Goal: Navigation & Orientation: Find specific page/section

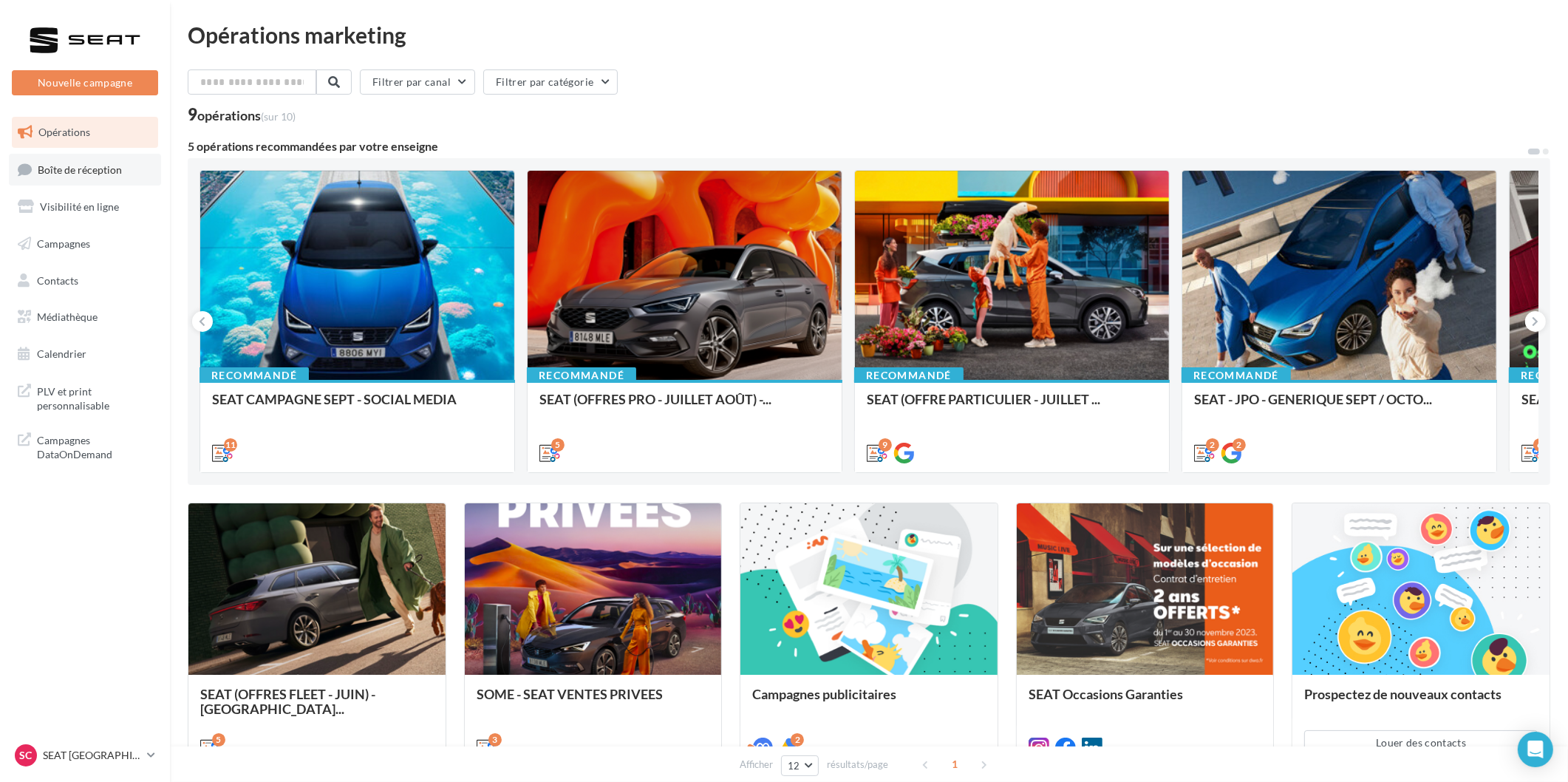
click at [82, 178] on link "Boîte de réception" at bounding box center [85, 169] width 152 height 31
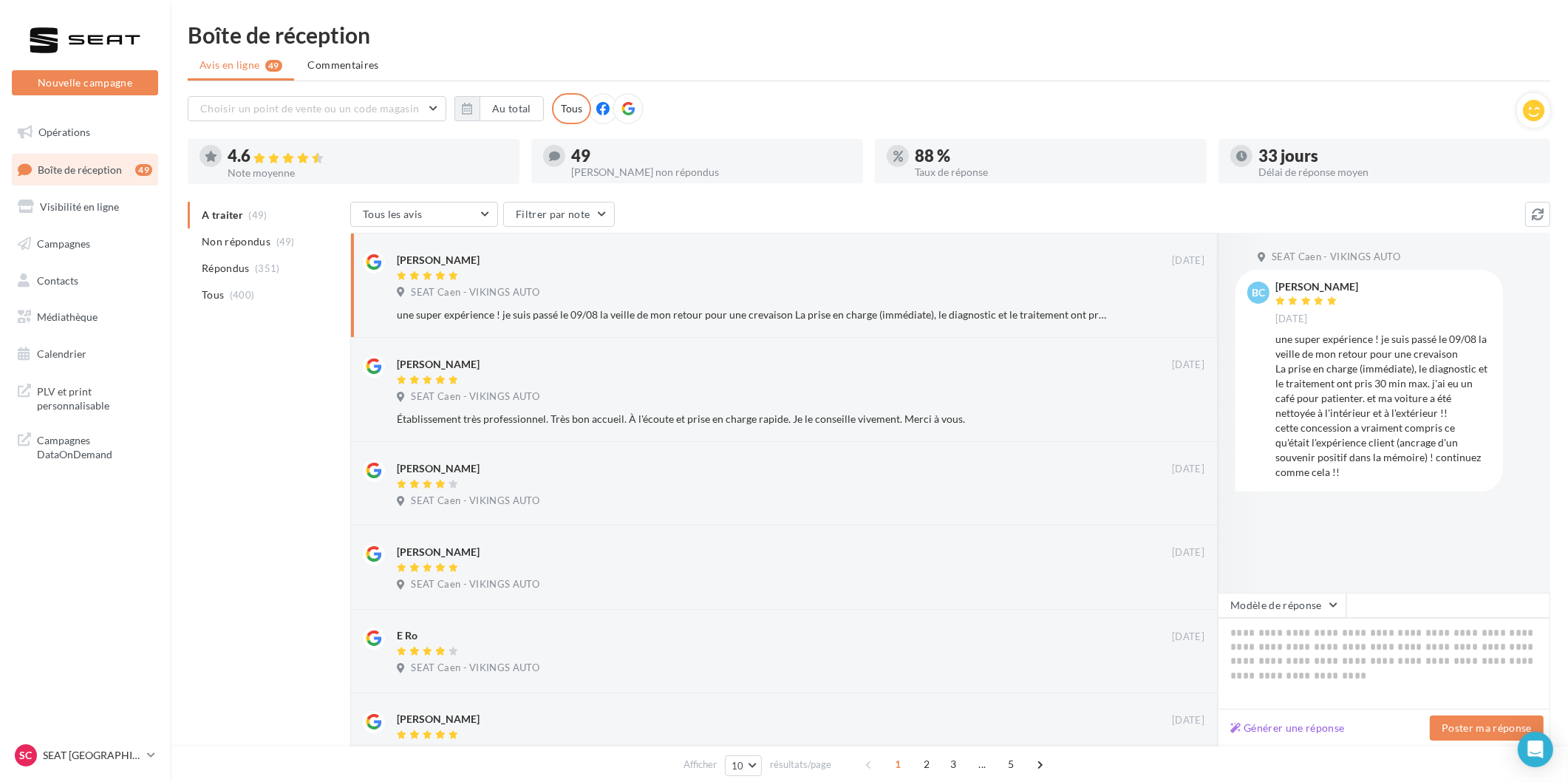
click at [63, 770] on div "SC SEAT CAEN SEAT-IFS" at bounding box center [85, 756] width 146 height 28
click at [64, 757] on p "SEAT [GEOGRAPHIC_DATA]" at bounding box center [91, 756] width 98 height 15
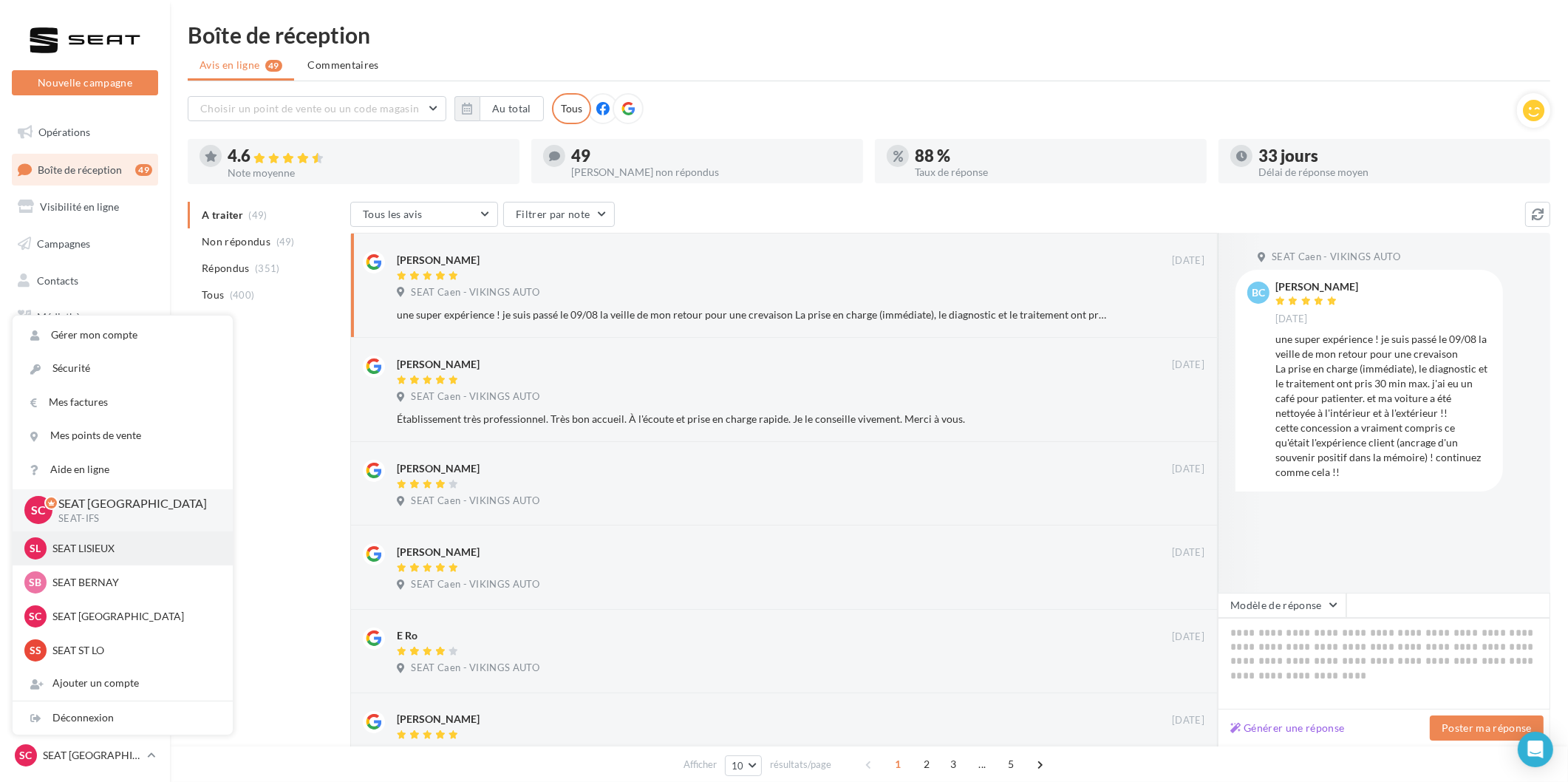
click at [115, 552] on p "SEAT LISIEUX" at bounding box center [133, 549] width 163 height 15
